Goal: Task Accomplishment & Management: Manage account settings

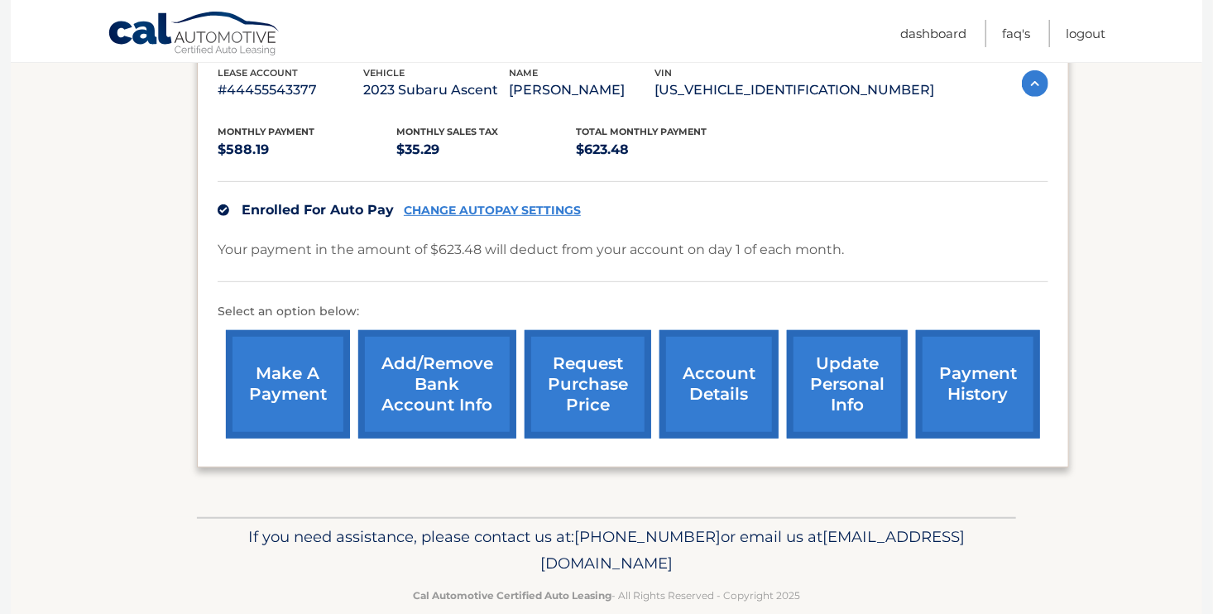
scroll to position [324, 0]
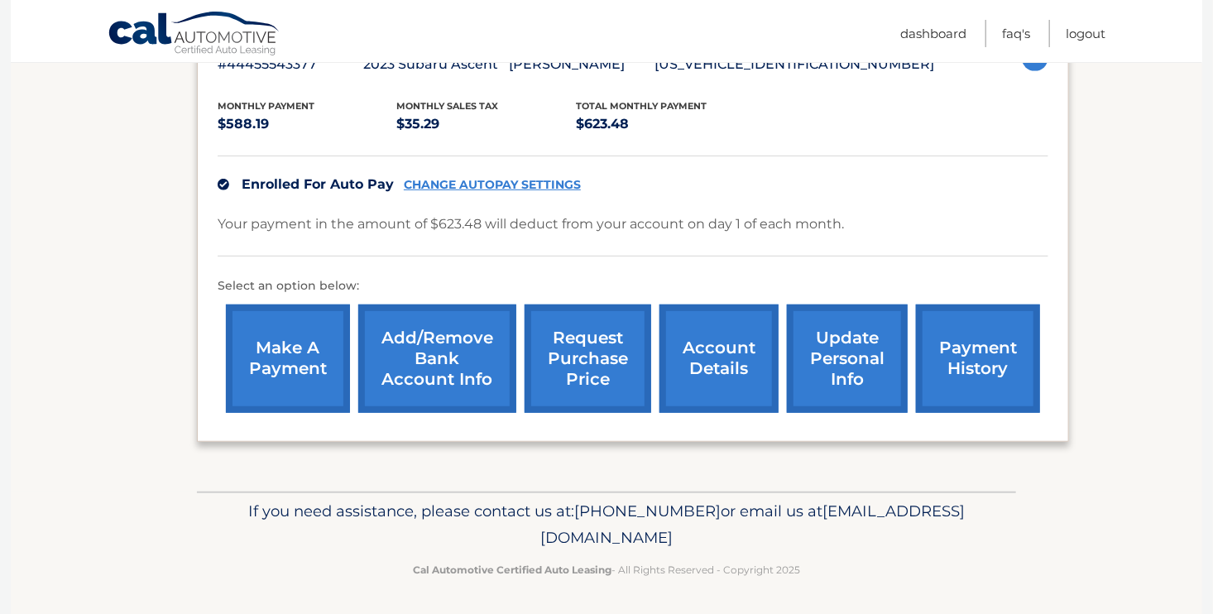
click at [601, 339] on link "request purchase price" at bounding box center [588, 359] width 127 height 108
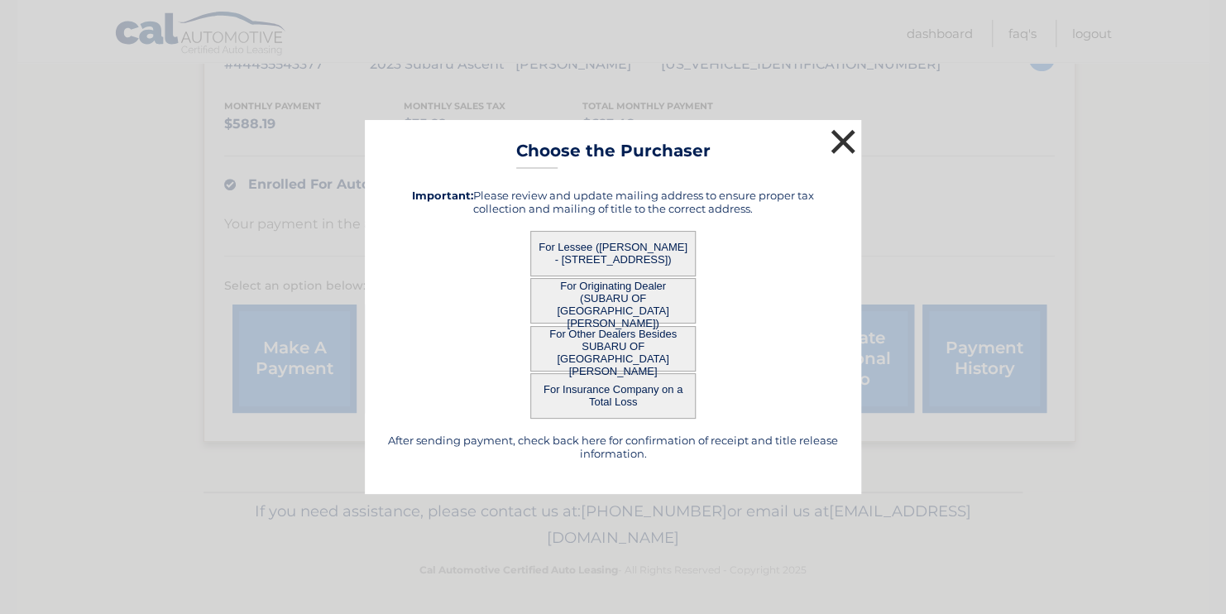
click at [850, 146] on button "×" at bounding box center [843, 141] width 33 height 33
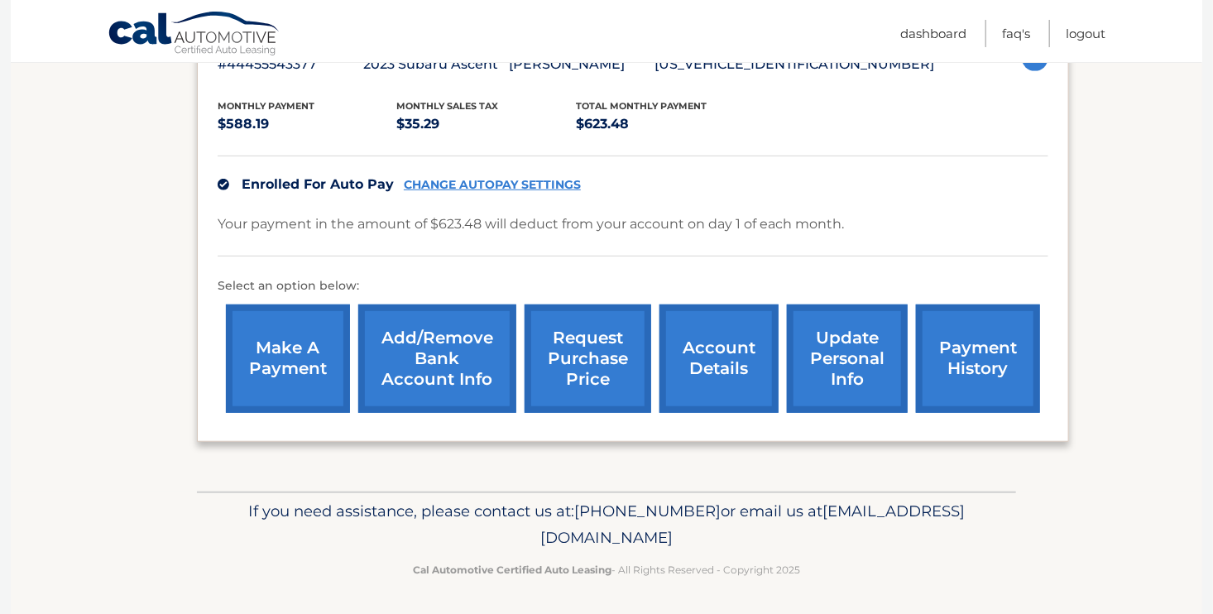
click at [584, 344] on link "request purchase price" at bounding box center [588, 359] width 127 height 108
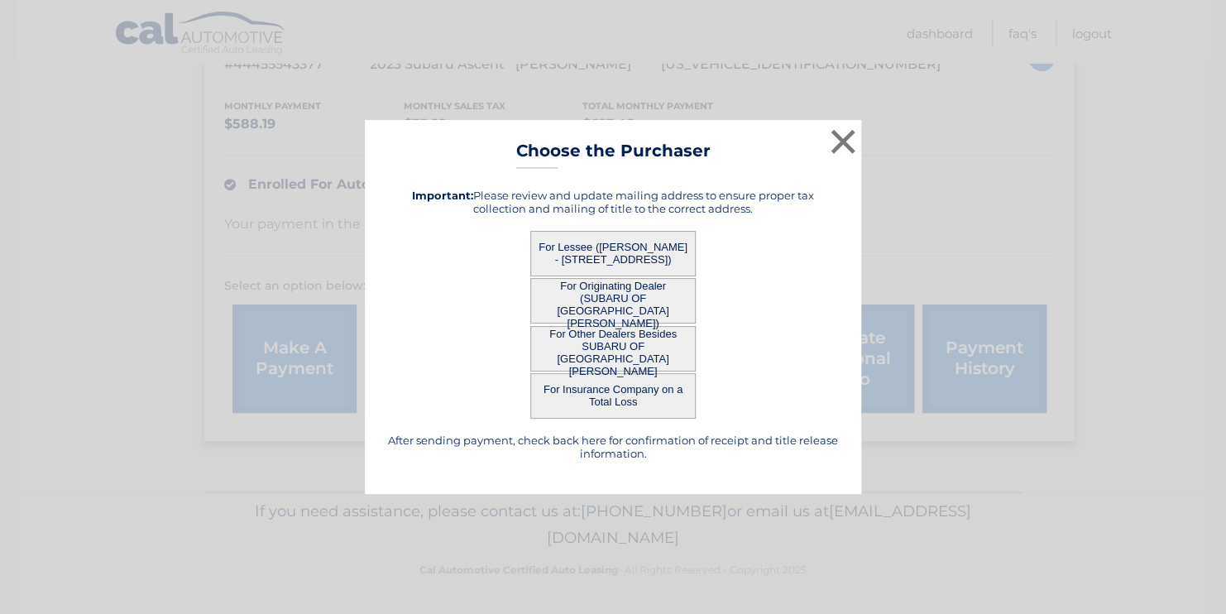
click at [583, 247] on button "For Lessee (STEPHEN ISER - 2175 SHEEPSHEAD DR, , NAPLES, FL 34102)" at bounding box center [612, 254] width 165 height 46
click at [842, 145] on button "×" at bounding box center [843, 141] width 33 height 33
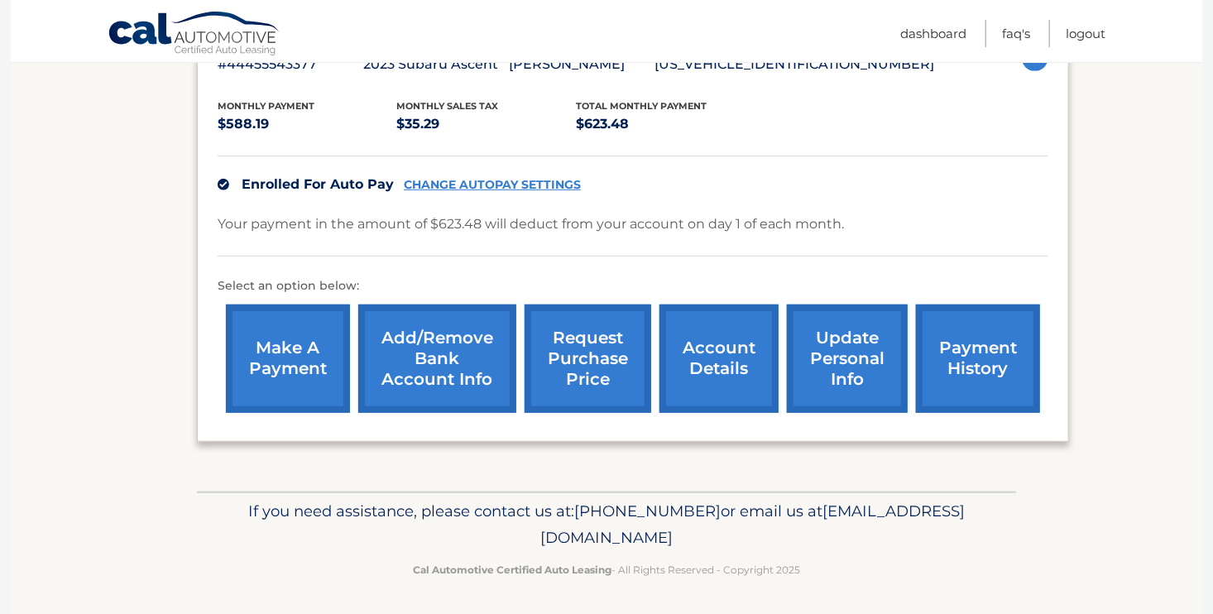
click at [586, 377] on link "request purchase price" at bounding box center [588, 359] width 127 height 108
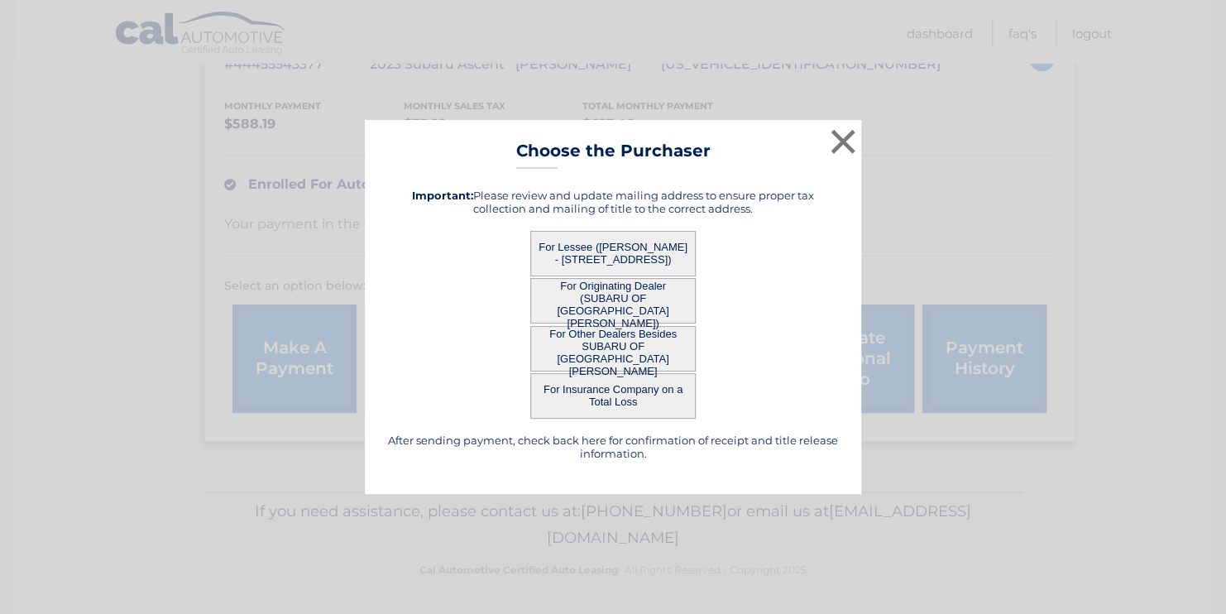
click at [586, 377] on button "For Insurance Company on a Total Loss" at bounding box center [612, 396] width 165 height 46
click at [601, 257] on button "For Lessee (STEPHEN ISER - 2175 SHEEPSHEAD DR, , NAPLES, FL 34102)" at bounding box center [612, 254] width 165 height 46
click at [616, 250] on button "For Lessee (STEPHEN ISER - 2175 SHEEPSHEAD DR, , NAPLES, FL 34102)" at bounding box center [612, 254] width 165 height 46
click at [845, 139] on button "×" at bounding box center [843, 141] width 33 height 33
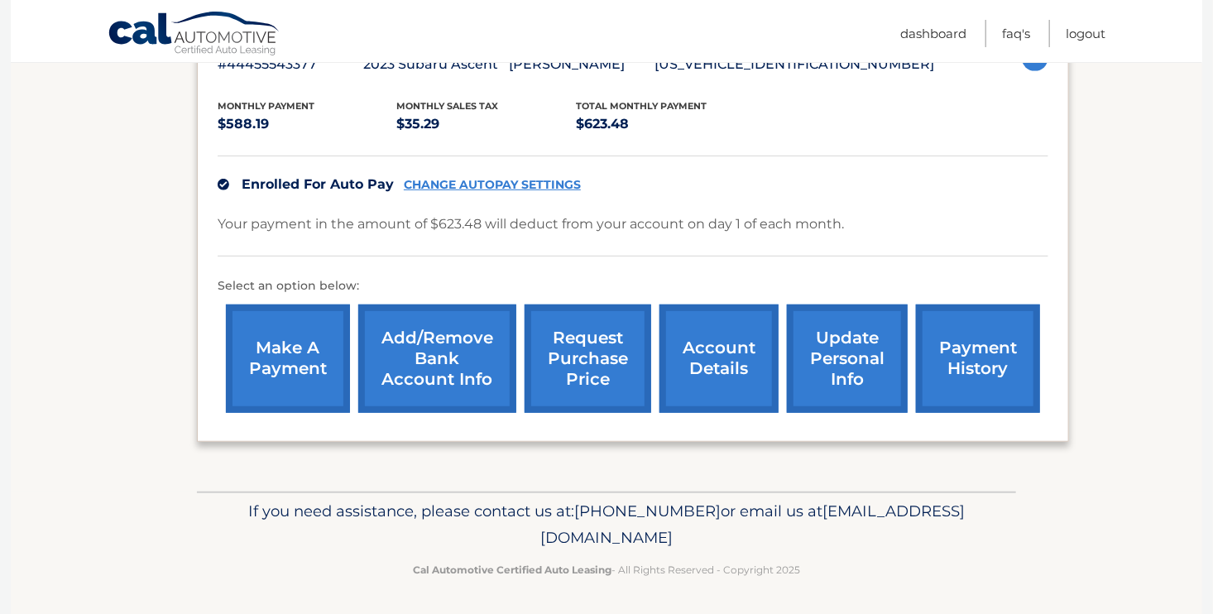
click at [722, 345] on link "account details" at bounding box center [718, 359] width 119 height 108
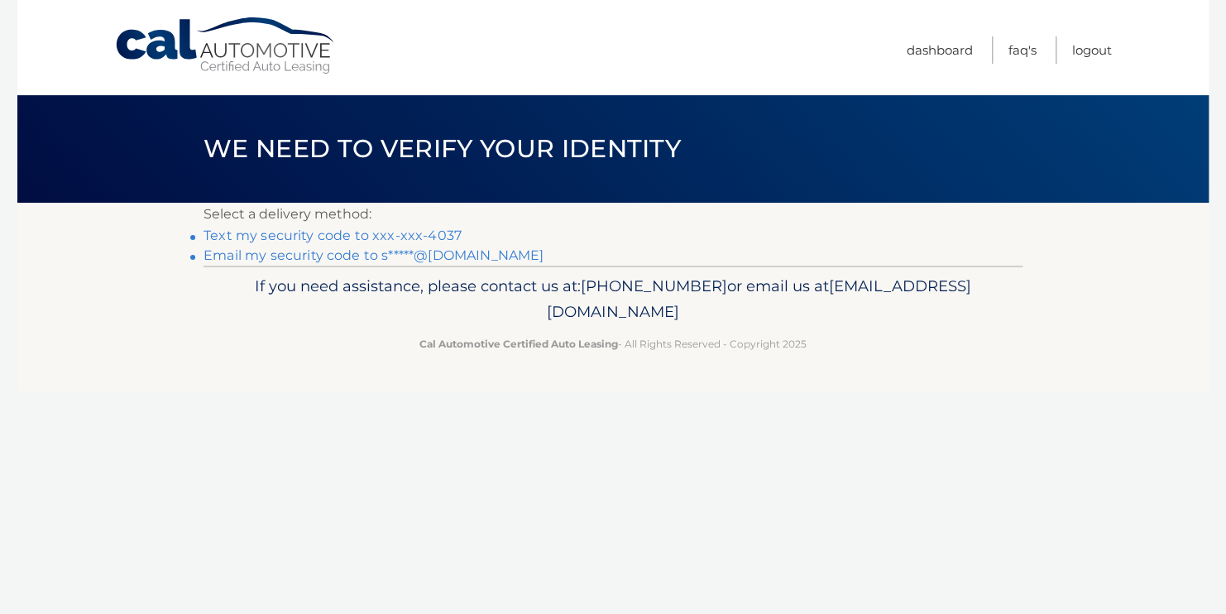
click at [444, 237] on link "Text my security code to xxx-xxx-4037" at bounding box center [333, 236] width 258 height 16
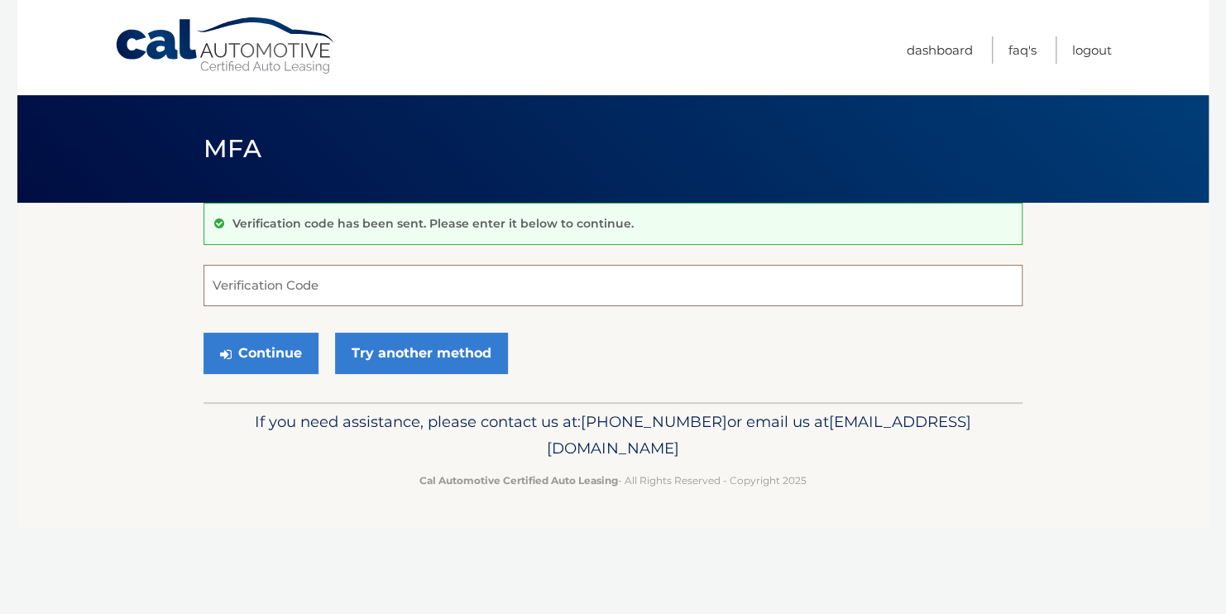
click at [411, 293] on input "Verification Code" at bounding box center [613, 285] width 819 height 41
type input "681438"
click at [300, 361] on button "Continue" at bounding box center [261, 353] width 115 height 41
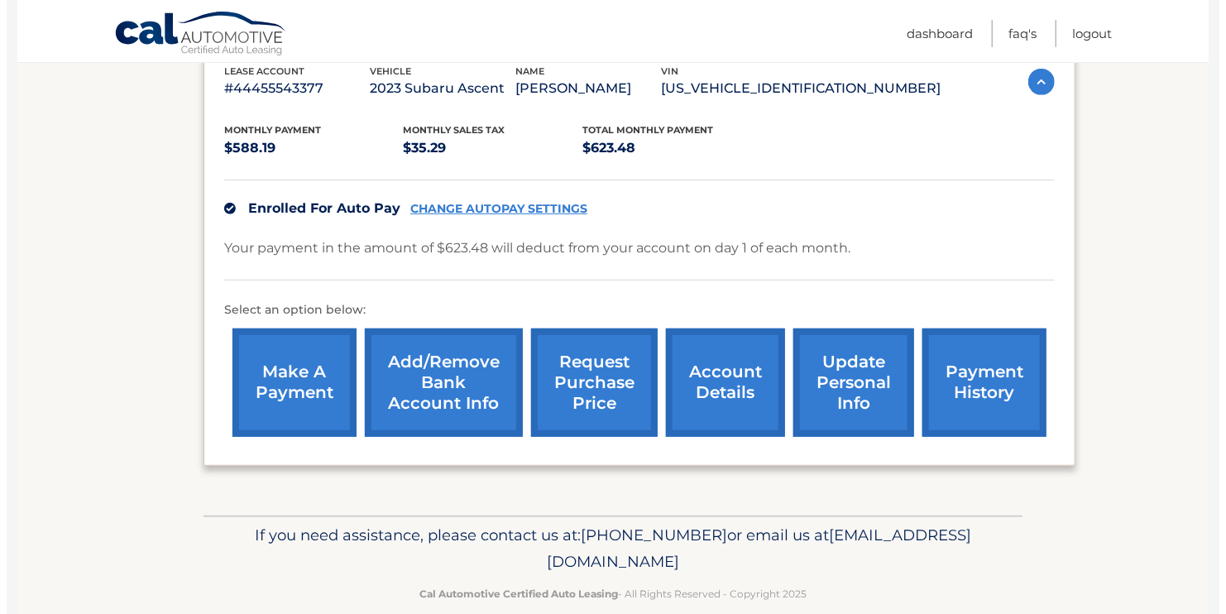
scroll to position [300, 0]
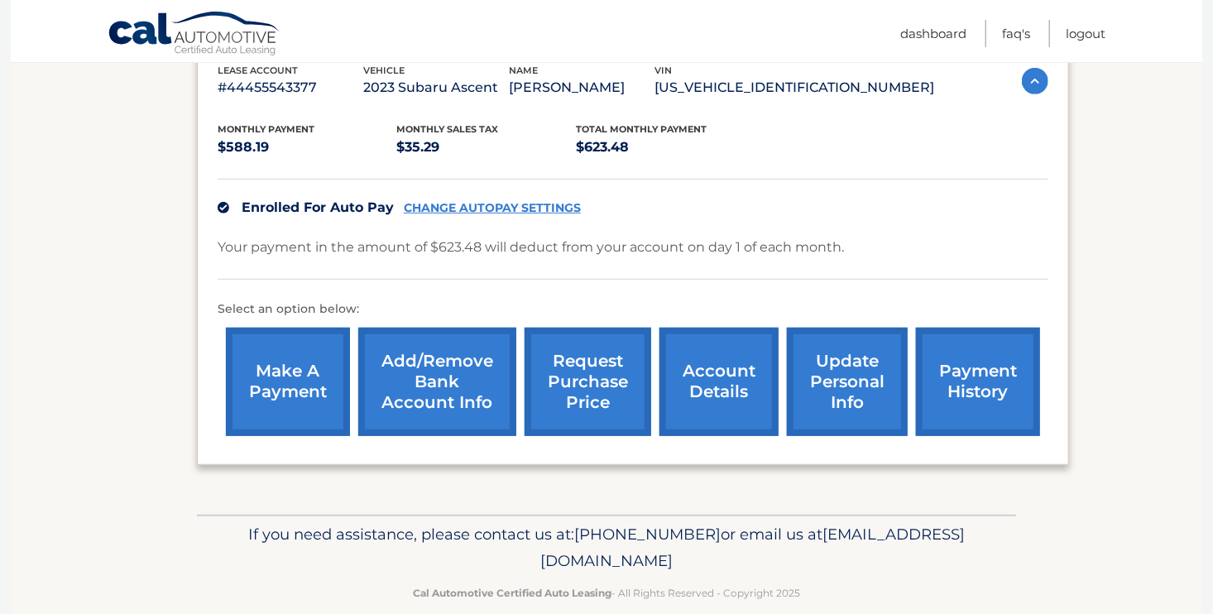
click at [568, 371] on link "request purchase price" at bounding box center [588, 382] width 127 height 108
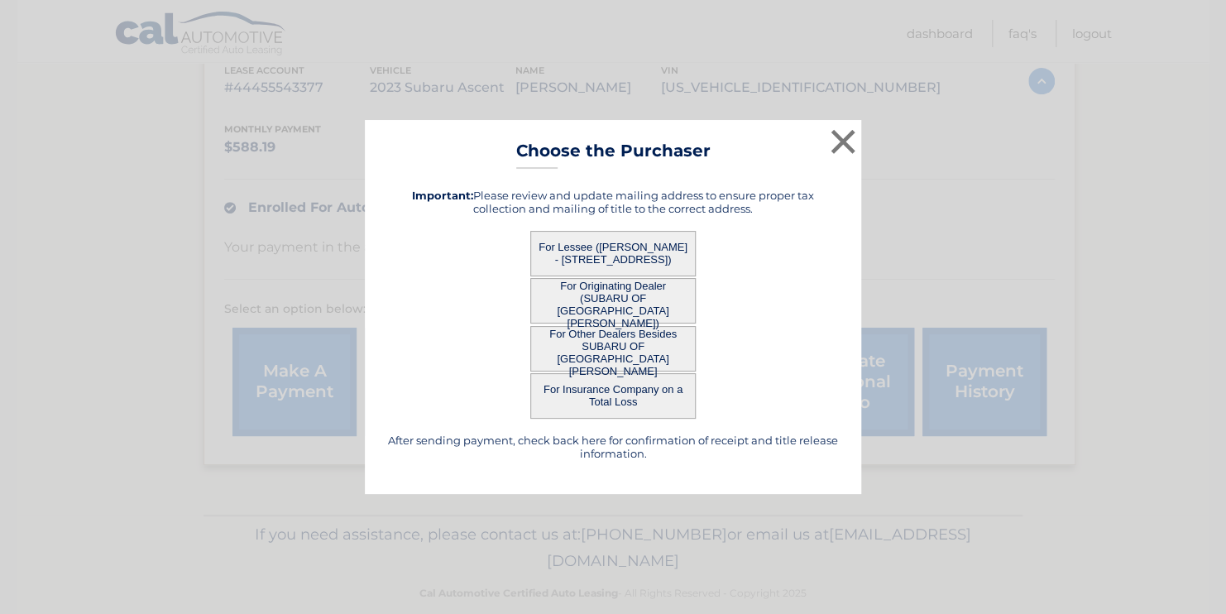
click at [589, 259] on button "For Lessee (STEPHEN ISER - 2175 SHEEPSHEAD DR, , NAPLES, FL 34102)" at bounding box center [612, 254] width 165 height 46
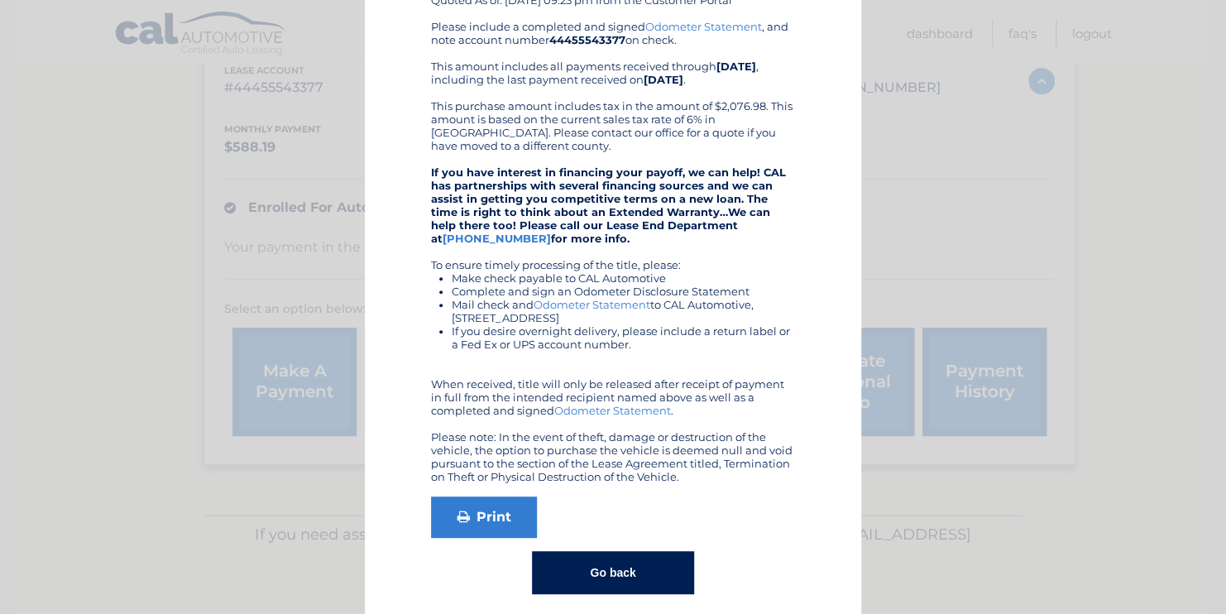
scroll to position [201, 0]
